Goal: Check status: Check status

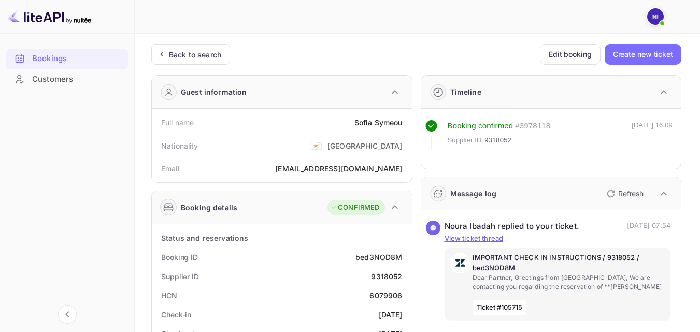
click at [161, 61] on div "Back to search" at bounding box center [190, 54] width 79 height 21
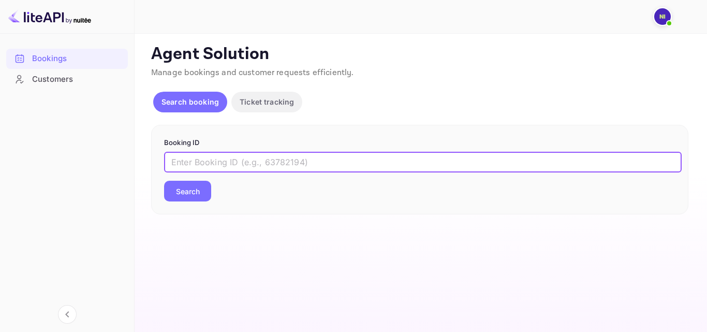
click at [195, 160] on input "text" at bounding box center [423, 162] width 518 height 21
paste input "9303715"
type input "9303715"
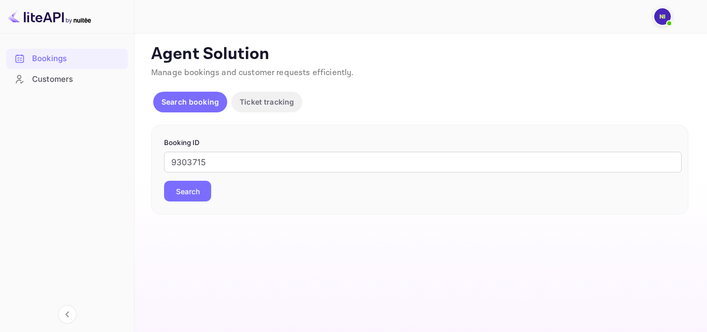
click at [189, 199] on button "Search" at bounding box center [187, 191] width 47 height 21
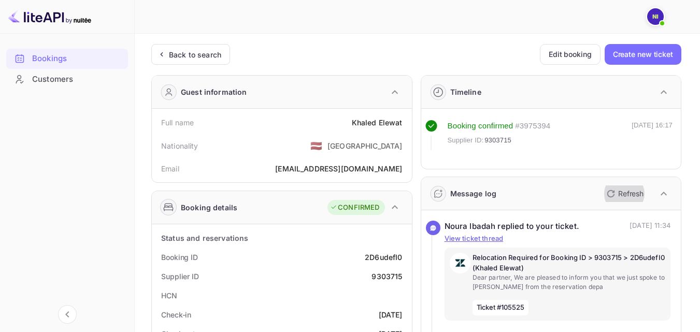
click at [626, 195] on p "Refresh" at bounding box center [630, 193] width 25 height 11
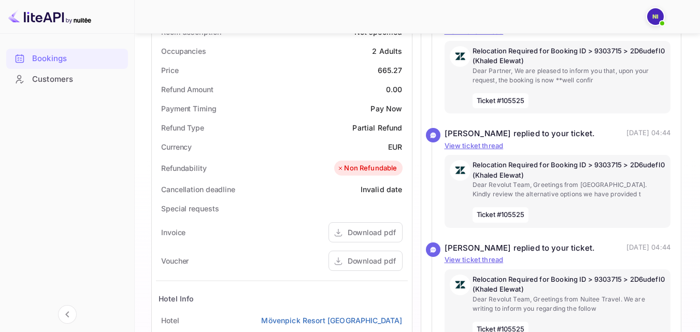
scroll to position [177, 0]
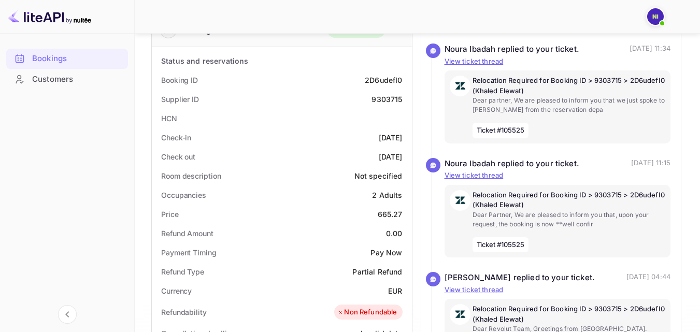
click at [47, 56] on div "Bookings" at bounding box center [77, 59] width 91 height 12
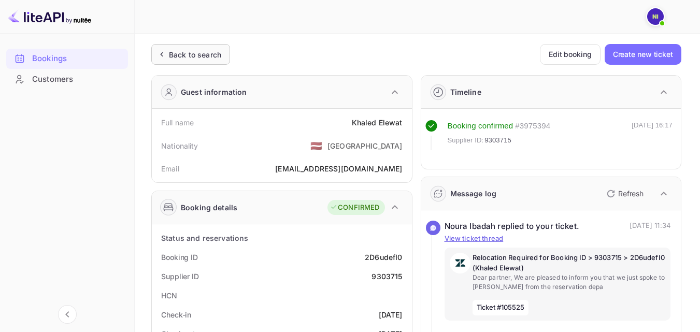
click at [190, 51] on div "Back to search" at bounding box center [195, 54] width 52 height 11
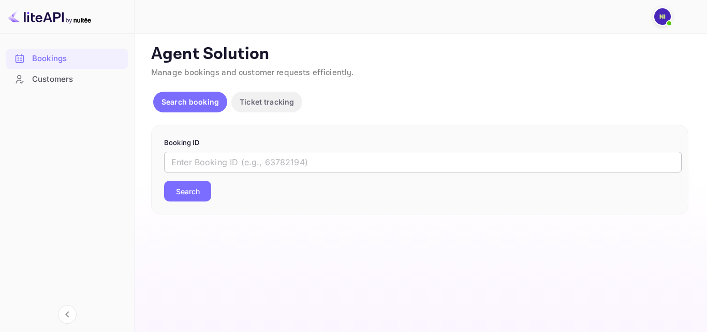
click at [193, 154] on input "text" at bounding box center [423, 162] width 518 height 21
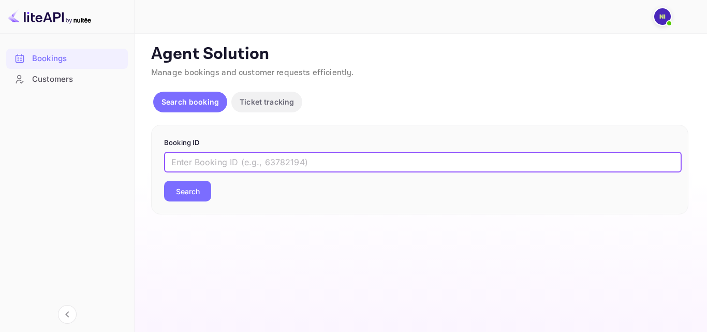
paste input "9303715"
type input "9303715"
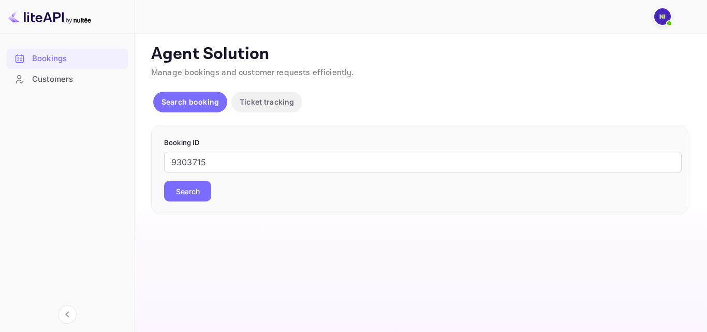
click at [194, 190] on button "Search" at bounding box center [187, 191] width 47 height 21
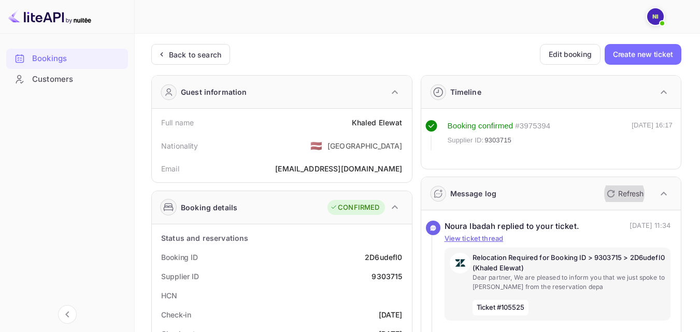
click at [613, 194] on icon "button" at bounding box center [610, 193] width 12 height 12
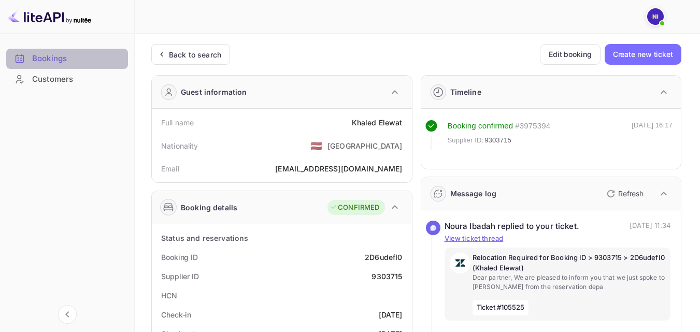
click at [52, 63] on div "Bookings" at bounding box center [77, 59] width 91 height 12
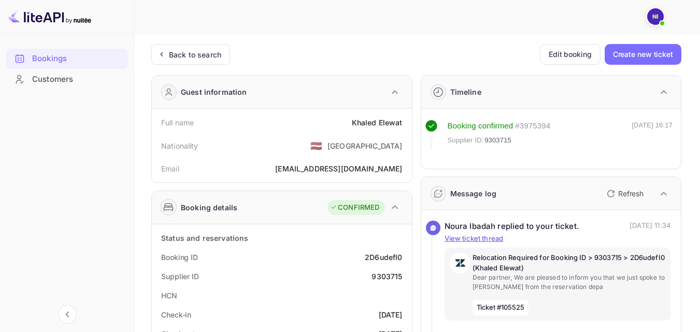
click at [50, 151] on div "Bookings Customers" at bounding box center [67, 181] width 134 height 274
click at [50, 57] on div "Bookings" at bounding box center [77, 59] width 91 height 12
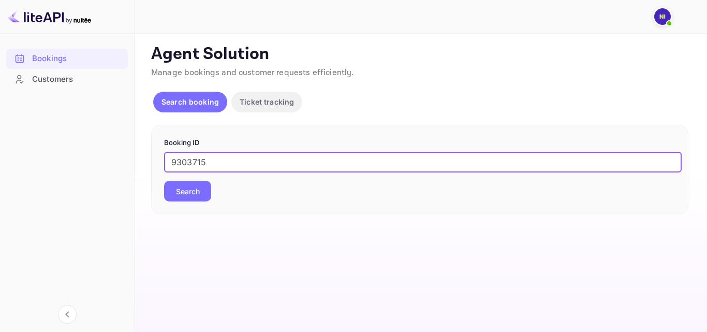
type input "9303715"
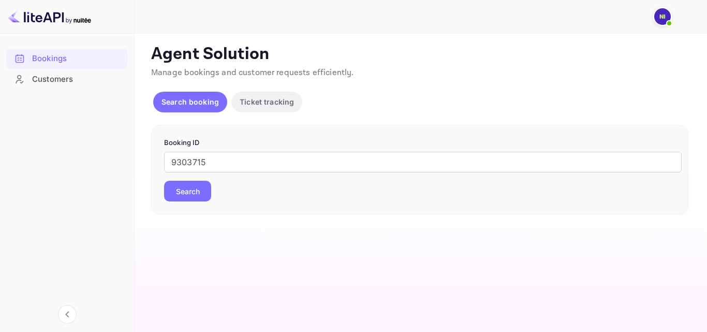
click at [191, 198] on button "Search" at bounding box center [187, 191] width 47 height 21
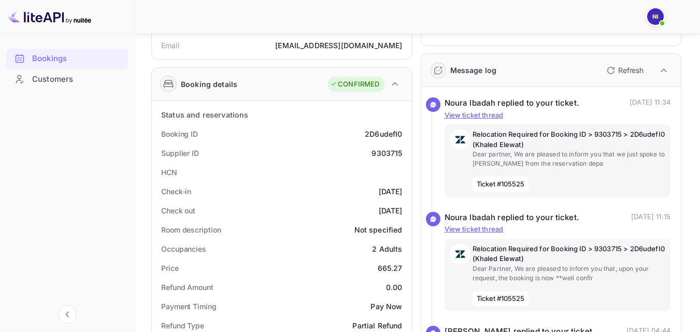
scroll to position [74, 0]
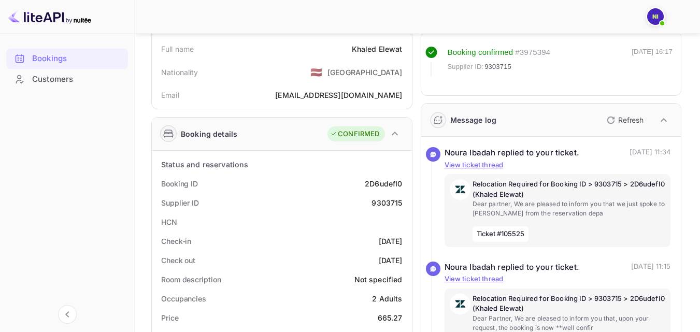
click at [619, 117] on p "Refresh" at bounding box center [630, 119] width 25 height 11
click at [611, 123] on icon "button" at bounding box center [610, 120] width 7 height 7
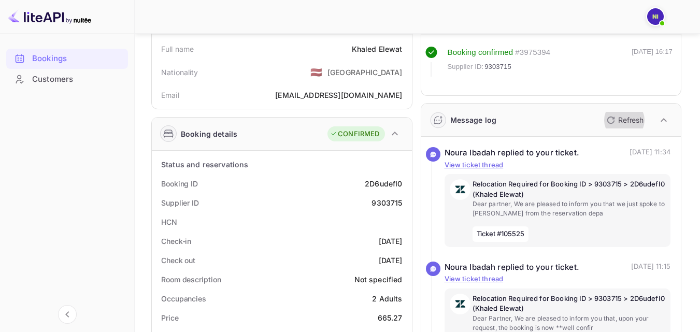
click at [634, 125] on p "Refresh" at bounding box center [630, 119] width 25 height 11
click at [659, 123] on icon "button" at bounding box center [663, 120] width 12 height 12
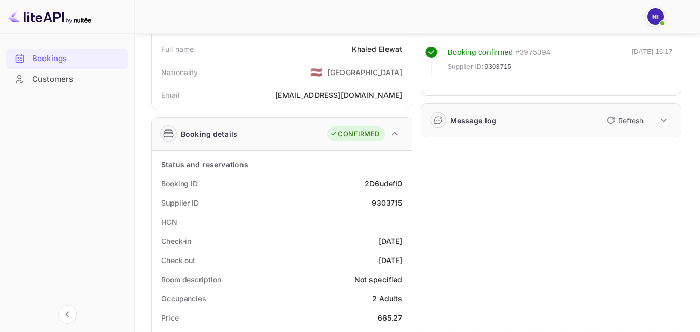
click at [659, 123] on icon "button" at bounding box center [663, 120] width 12 height 12
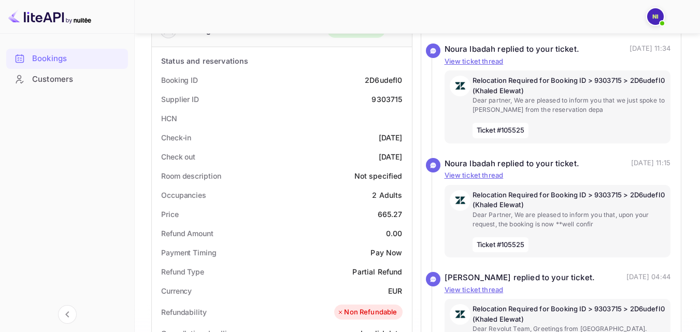
scroll to position [0, 0]
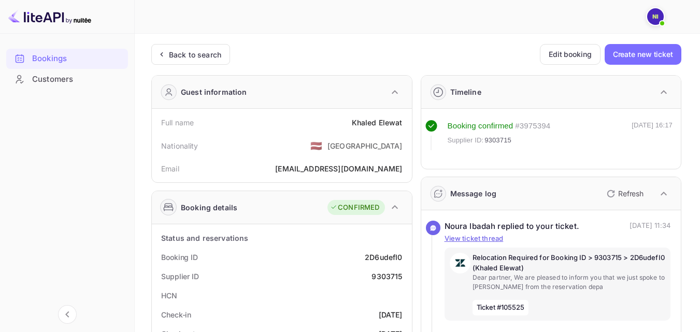
click at [419, 61] on div "Back to search Edit booking Create new ticket" at bounding box center [416, 54] width 530 height 21
click at [422, 55] on div "Back to search Edit booking Create new ticket" at bounding box center [416, 54] width 530 height 21
click at [67, 60] on div "Bookings" at bounding box center [77, 59] width 91 height 12
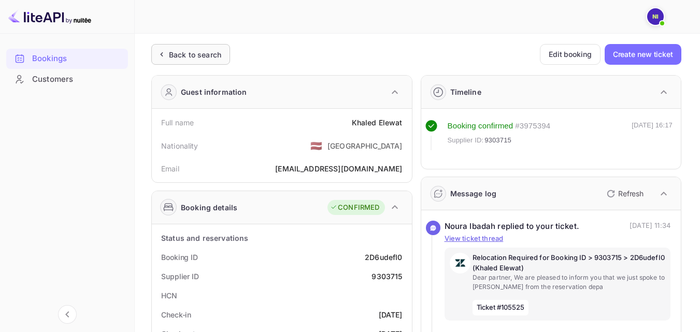
click at [185, 59] on div "Back to search" at bounding box center [195, 54] width 52 height 11
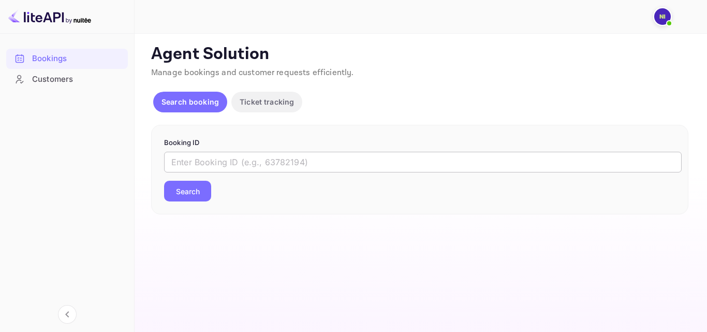
click at [206, 164] on input "text" at bounding box center [423, 162] width 518 height 21
paste input "9303715"
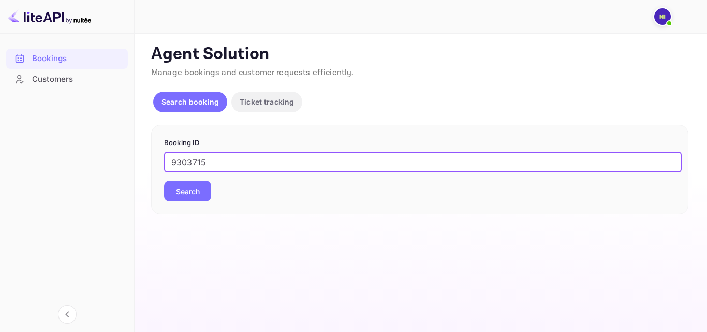
type input "9303715"
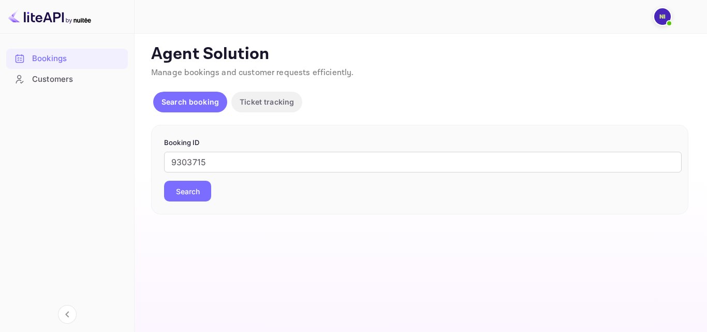
click at [192, 186] on button "Search" at bounding box center [187, 191] width 47 height 21
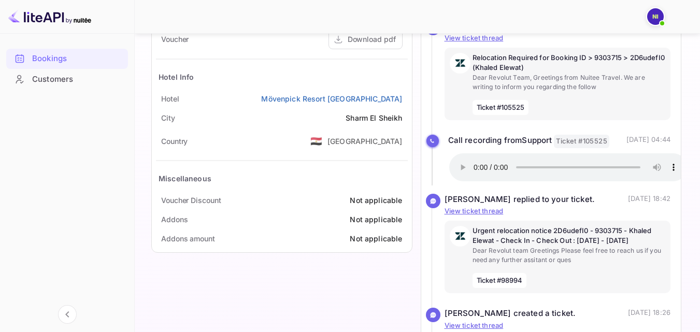
scroll to position [540, 0]
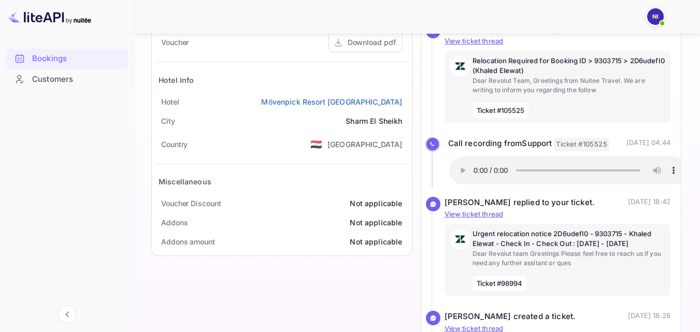
click at [57, 55] on div "Bookings" at bounding box center [77, 59] width 91 height 12
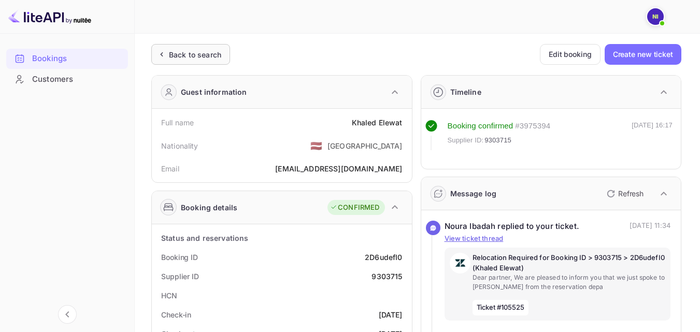
click at [183, 50] on div "Back to search" at bounding box center [195, 54] width 52 height 11
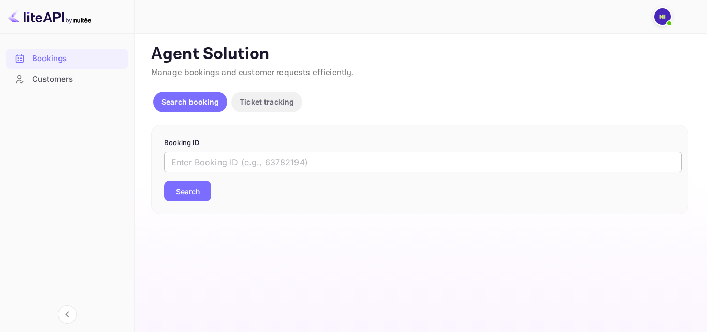
click at [205, 162] on input "text" at bounding box center [423, 162] width 518 height 21
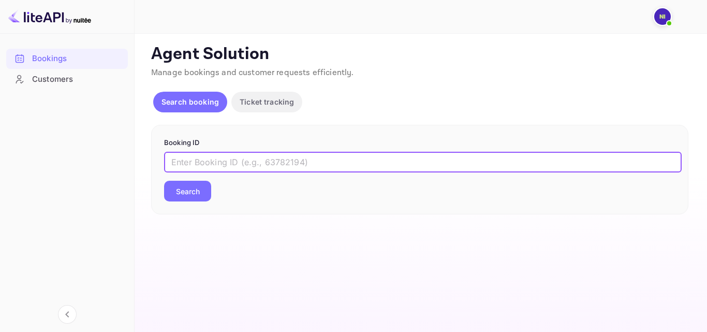
paste input "9303715"
type input "9303715"
click at [192, 186] on button "Search" at bounding box center [187, 191] width 47 height 21
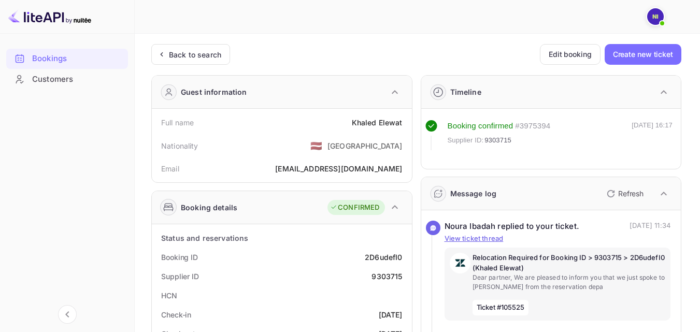
click at [628, 190] on p "Refresh" at bounding box center [630, 193] width 25 height 11
click at [618, 196] on p "Refresh" at bounding box center [630, 193] width 25 height 11
click at [611, 195] on icon "button" at bounding box center [610, 193] width 12 height 12
click at [198, 50] on div "Back to search" at bounding box center [195, 54] width 52 height 11
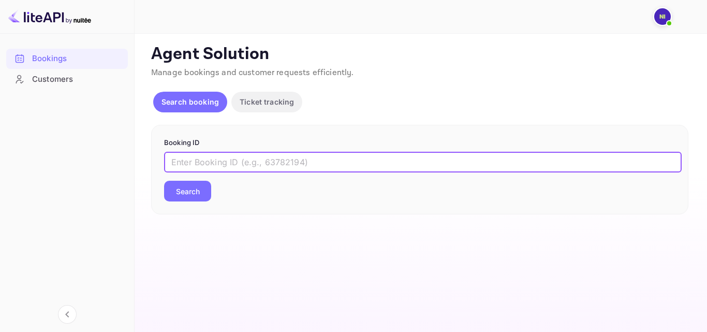
click at [215, 153] on input "text" at bounding box center [423, 162] width 518 height 21
paste input "9303715"
type input "9303715"
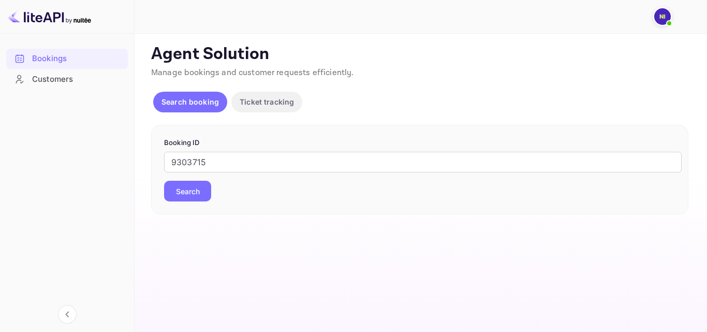
click at [203, 196] on button "Search" at bounding box center [187, 191] width 47 height 21
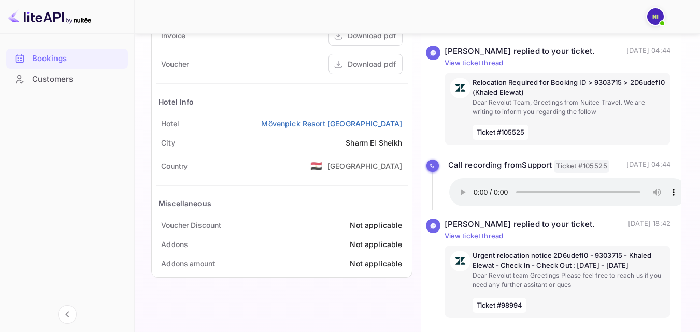
scroll to position [570, 0]
